Goal: Navigation & Orientation: Find specific page/section

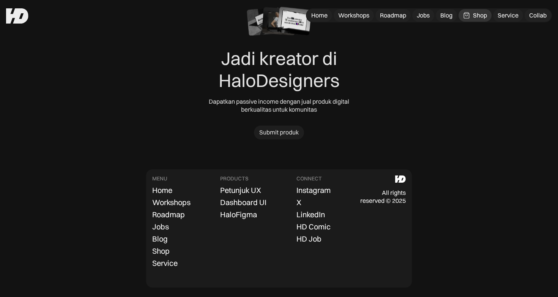
scroll to position [2417, 0]
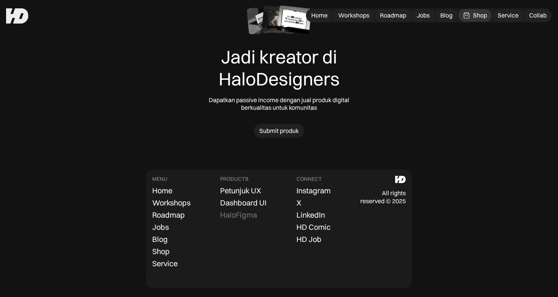
click at [247, 213] on link "HaloFigma" at bounding box center [238, 214] width 37 height 11
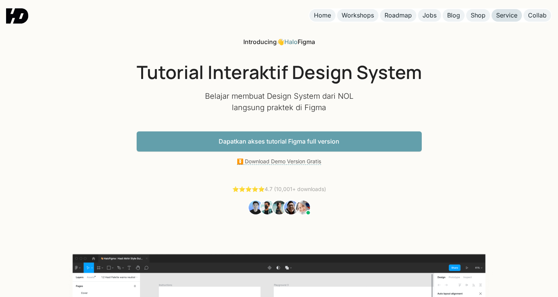
click at [506, 16] on div "Service" at bounding box center [506, 15] width 21 height 8
